Goal: Transaction & Acquisition: Purchase product/service

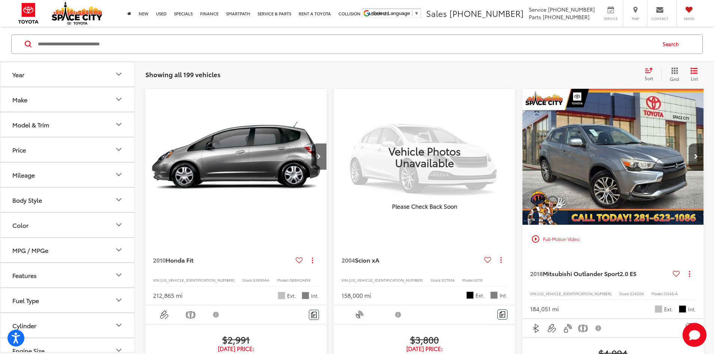
scroll to position [72, 0]
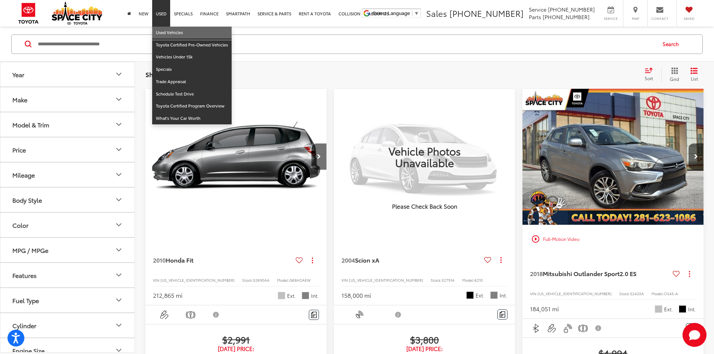
drag, startPoint x: 166, startPoint y: 30, endPoint x: 133, endPoint y: 30, distance: 32.6
click at [166, 31] on link "Used Vehicles" at bounding box center [191, 33] width 79 height 12
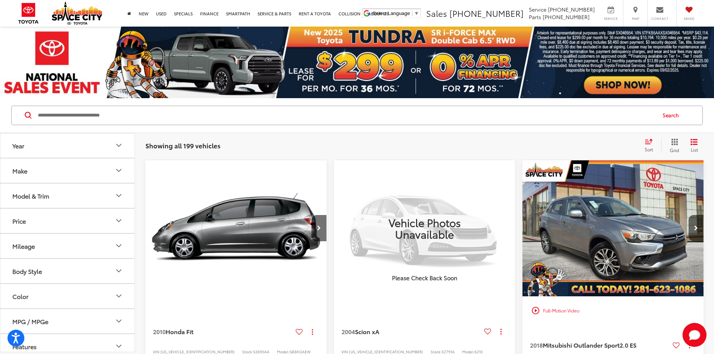
click at [147, 118] on input "Search by Make, Model, or Keyword" at bounding box center [346, 115] width 618 height 18
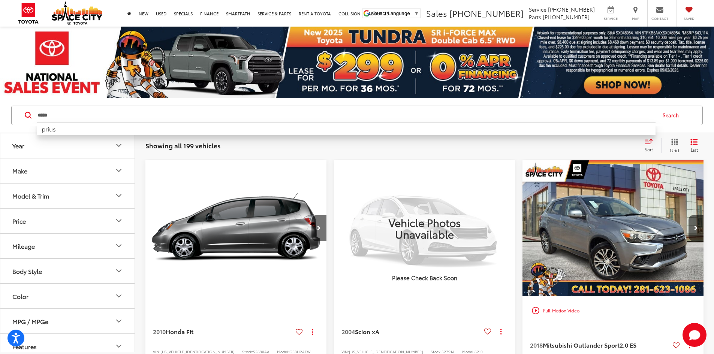
type input "*****"
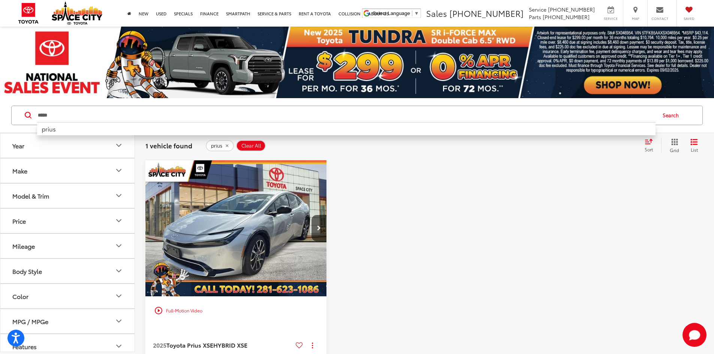
drag, startPoint x: 250, startPoint y: 145, endPoint x: 240, endPoint y: 91, distance: 55.3
click at [250, 146] on span "Clear All" at bounding box center [251, 146] width 20 height 6
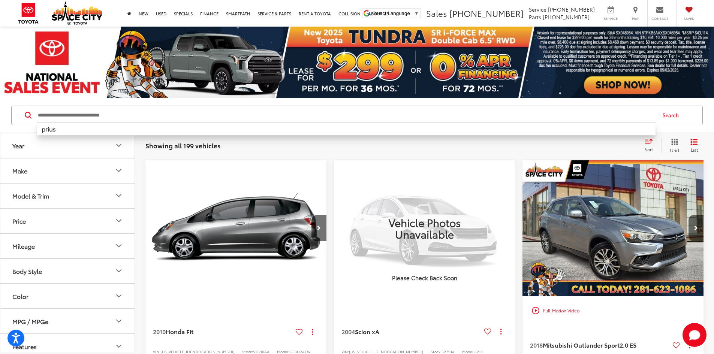
click at [102, 114] on input "Search by Make, Model, or Keyword" at bounding box center [346, 115] width 618 height 18
click at [78, 113] on input "Search by Make, Model, or Keyword" at bounding box center [346, 115] width 618 height 18
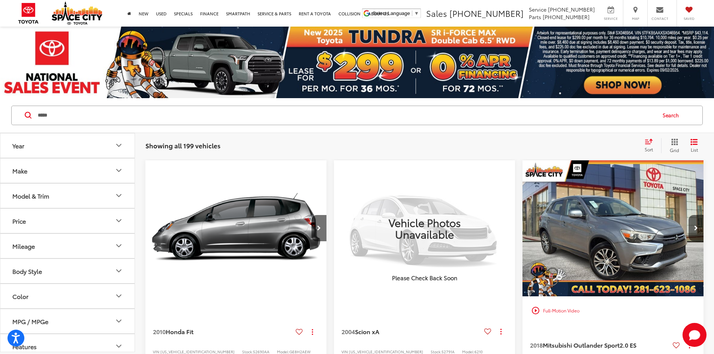
type input "*****"
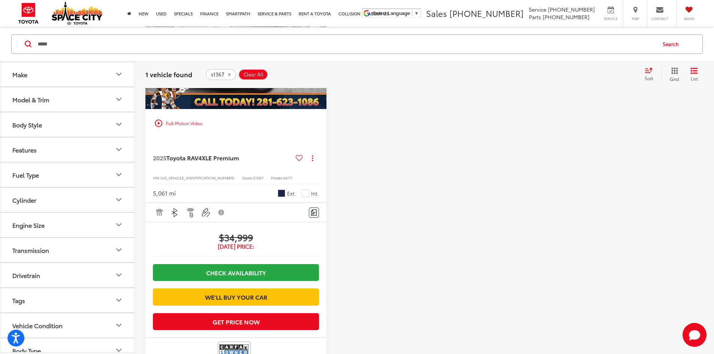
scroll to position [37, 0]
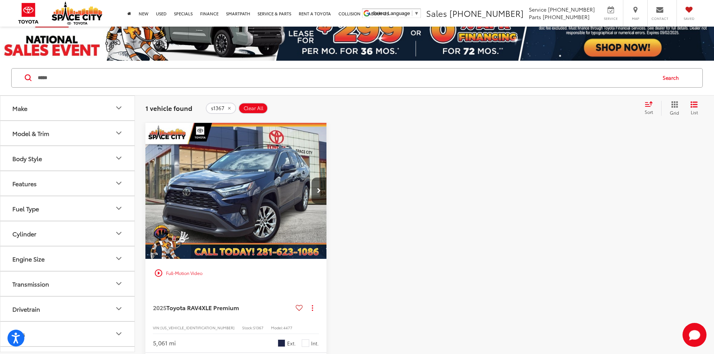
drag, startPoint x: 252, startPoint y: 110, endPoint x: 227, endPoint y: 101, distance: 26.3
click at [251, 111] on span "Clear All" at bounding box center [254, 108] width 20 height 6
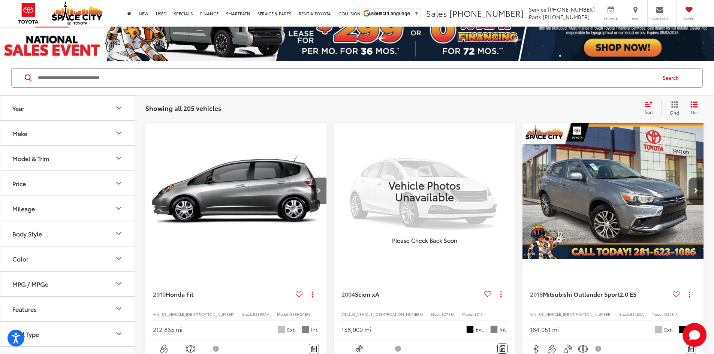
click at [101, 77] on input "Search by Make, Model, or Keyword" at bounding box center [346, 78] width 618 height 18
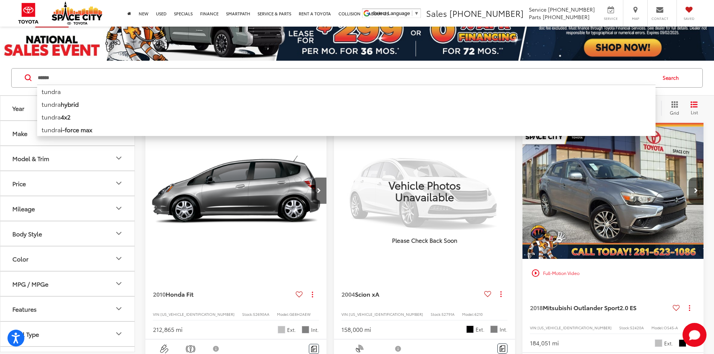
type input "******"
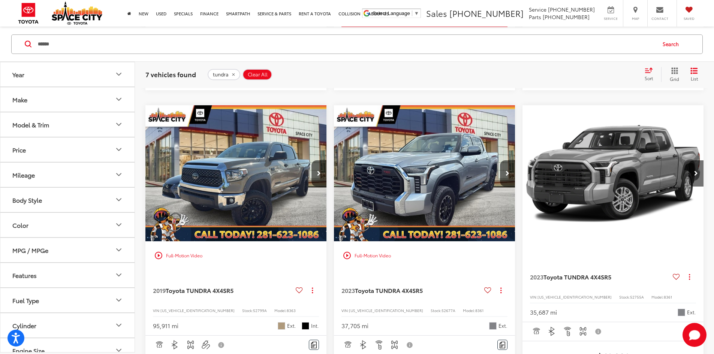
scroll to position [487, 0]
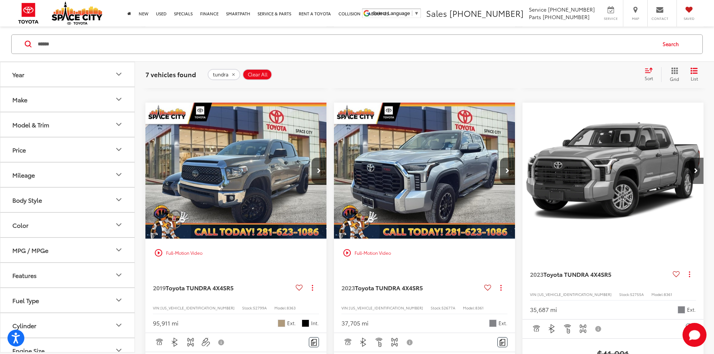
click at [254, 76] on span "Clear All" at bounding box center [258, 74] width 20 height 6
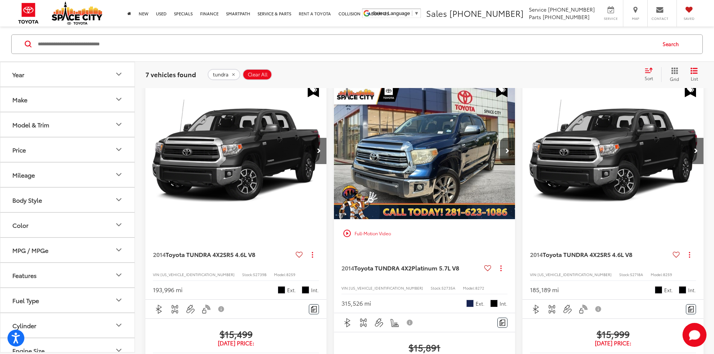
scroll to position [72, 0]
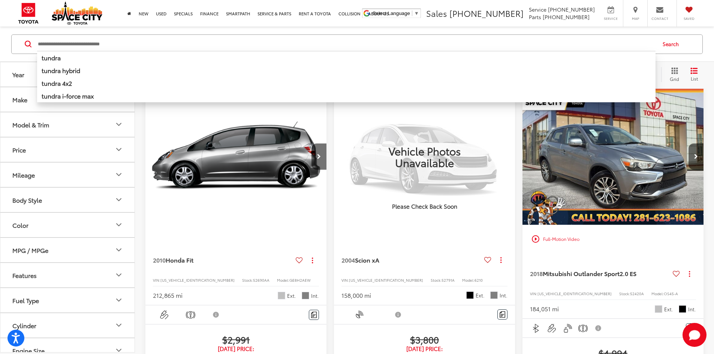
click at [76, 48] on input "Search by Make, Model, or Keyword" at bounding box center [346, 44] width 618 height 18
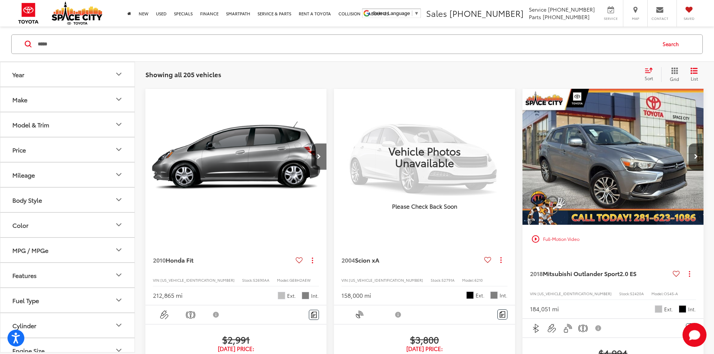
type input "*****"
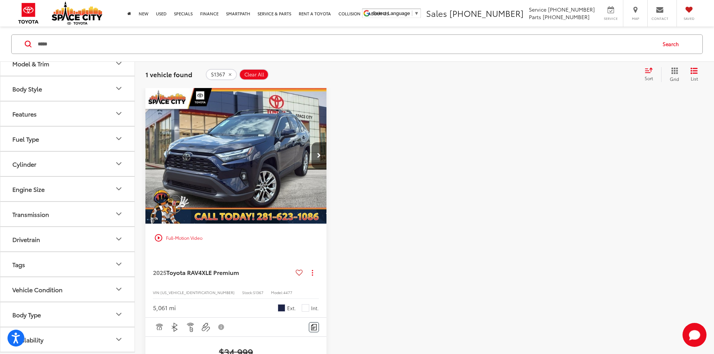
scroll to position [72, 0]
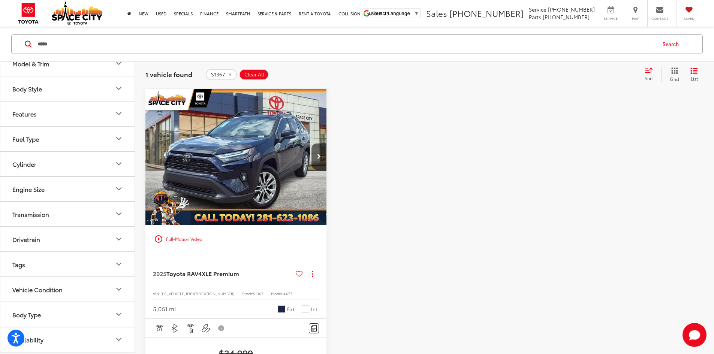
click at [242, 71] on button "Clear All" at bounding box center [254, 74] width 30 height 11
